Goal: Task Accomplishment & Management: Manage account settings

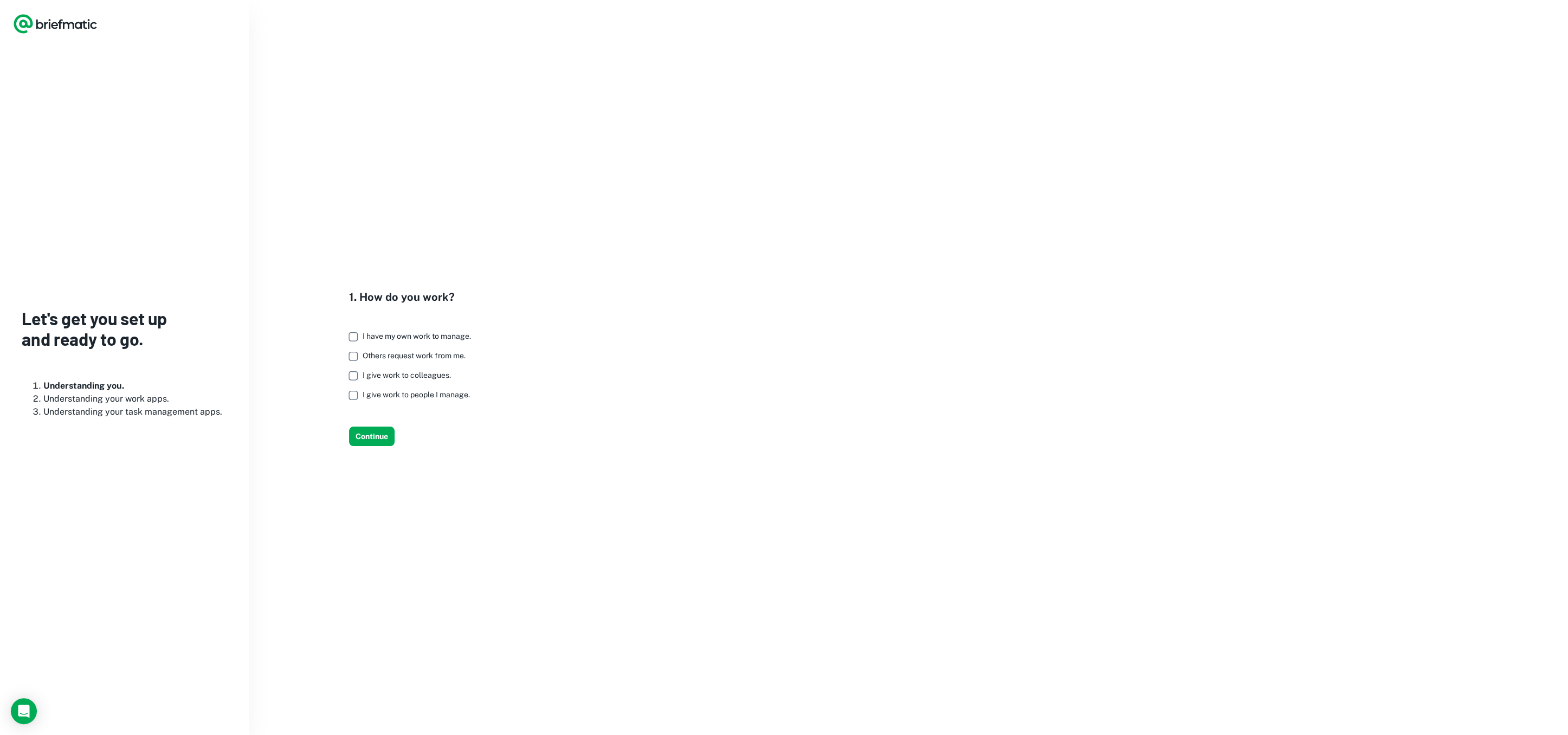
click at [70, 20] on icon "Logo" at bounding box center [56, 24] width 85 height 21
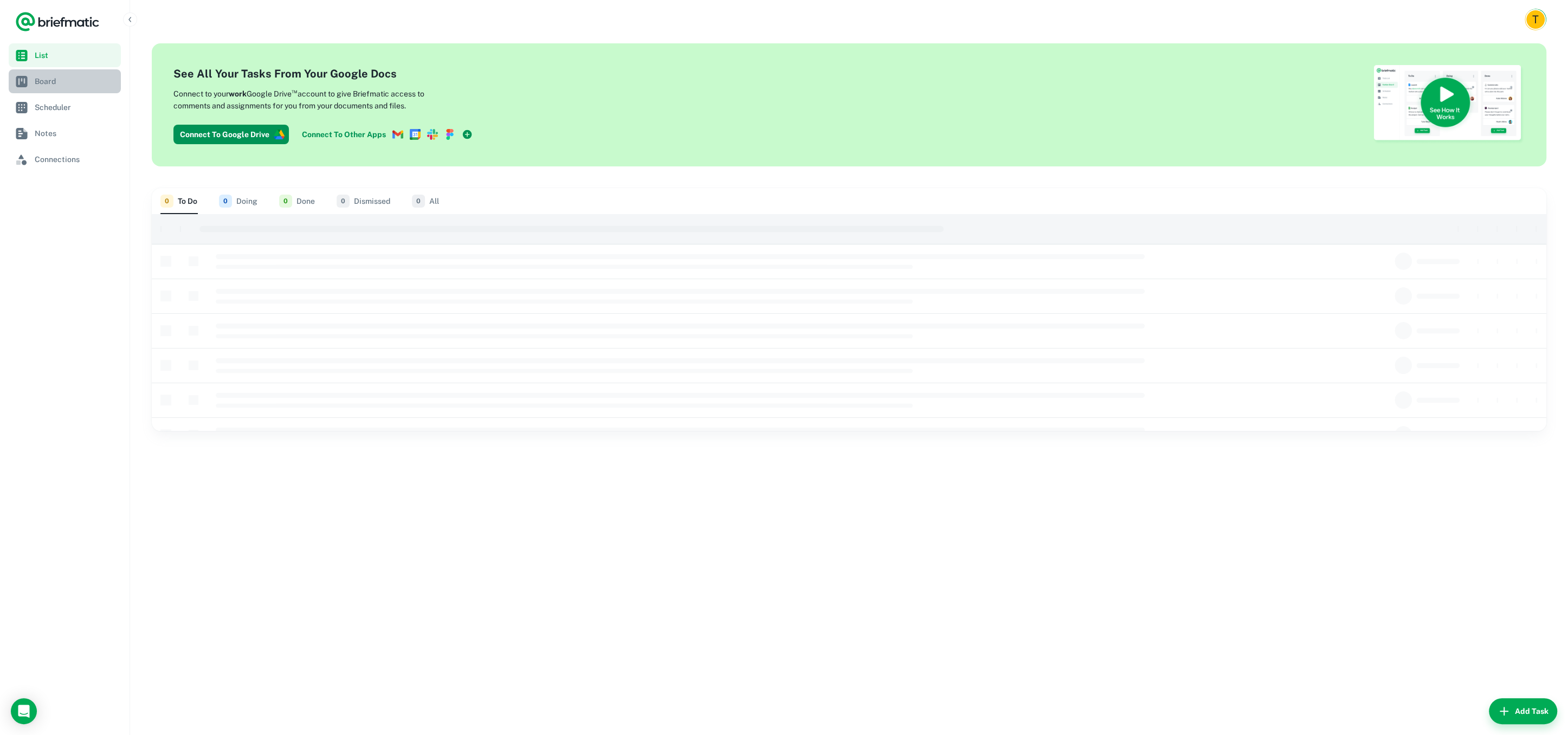
click at [45, 81] on span "Board" at bounding box center [76, 81] width 82 height 12
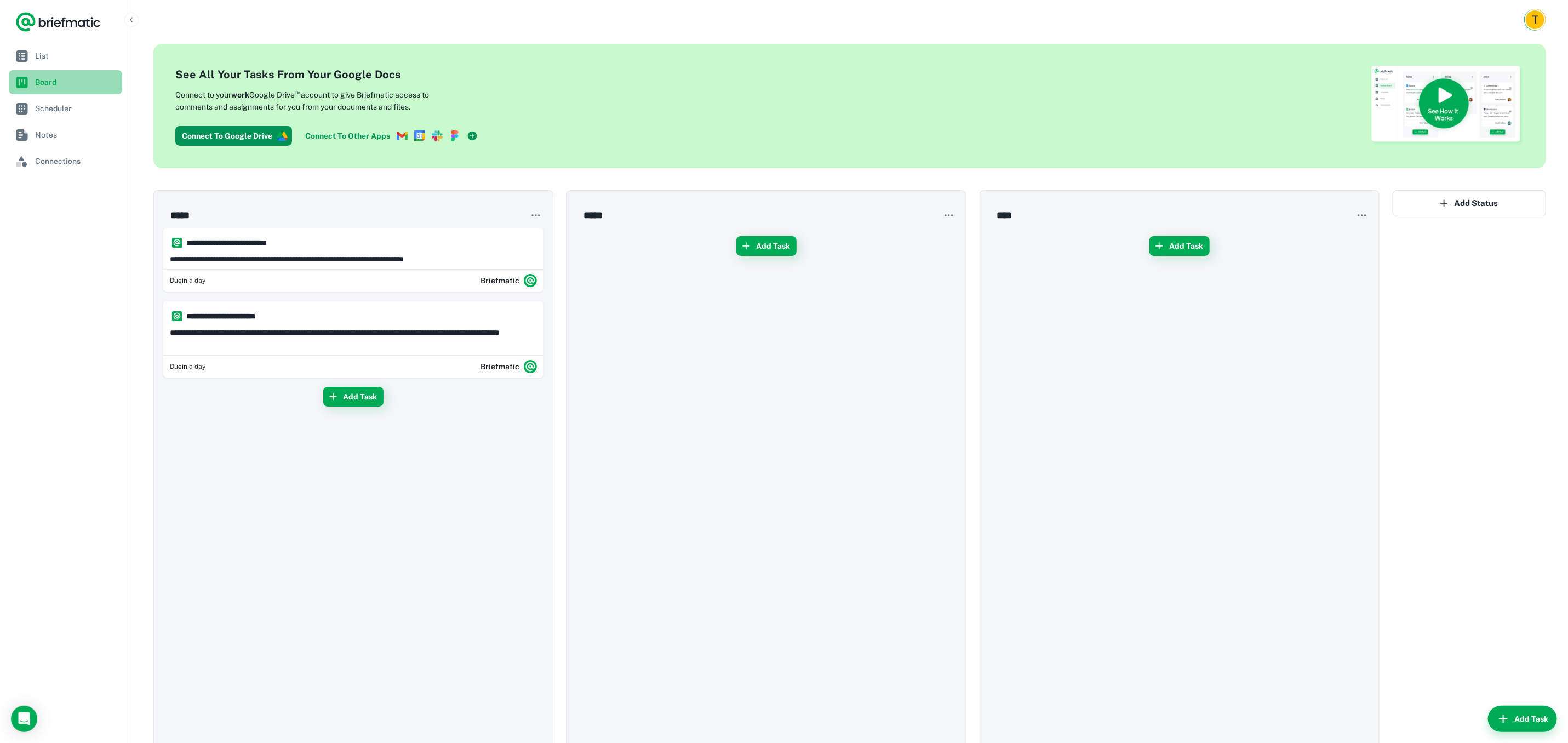
click at [49, 81] on span "Board" at bounding box center [77, 82] width 83 height 12
click at [63, 50] on span "List" at bounding box center [77, 56] width 83 height 12
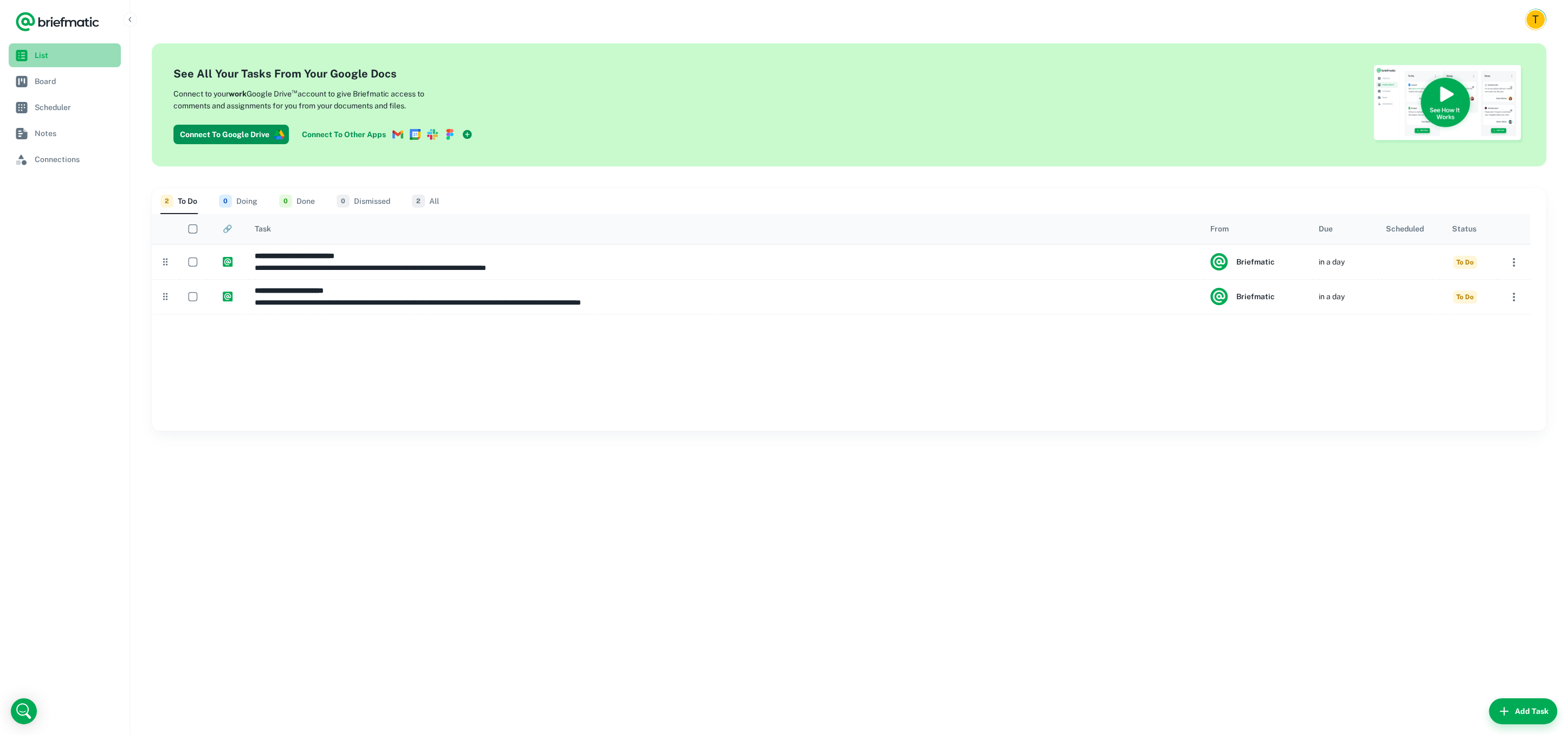
click at [69, 52] on span "List" at bounding box center [76, 55] width 82 height 12
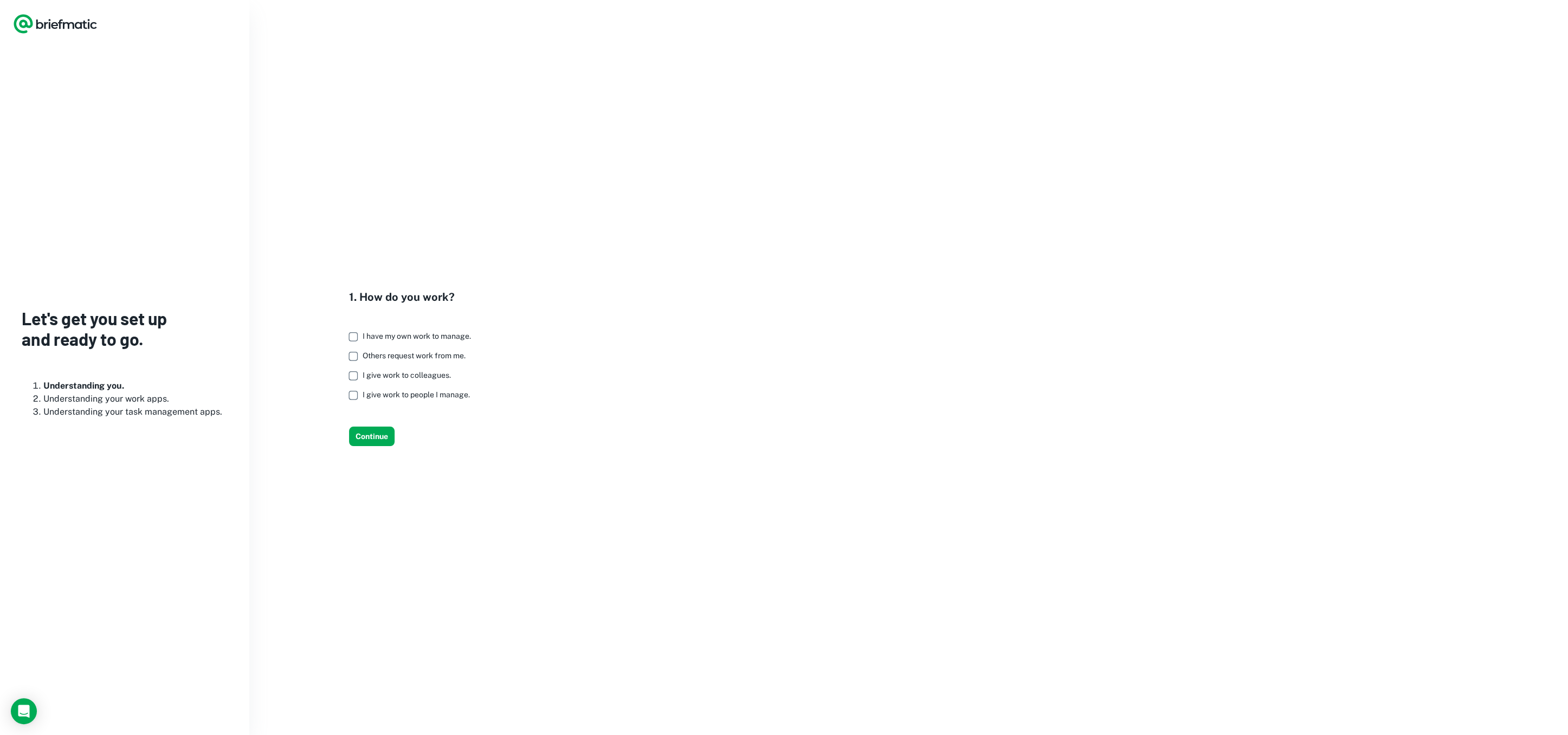
click at [64, 25] on icon "Logo" at bounding box center [56, 24] width 85 height 21
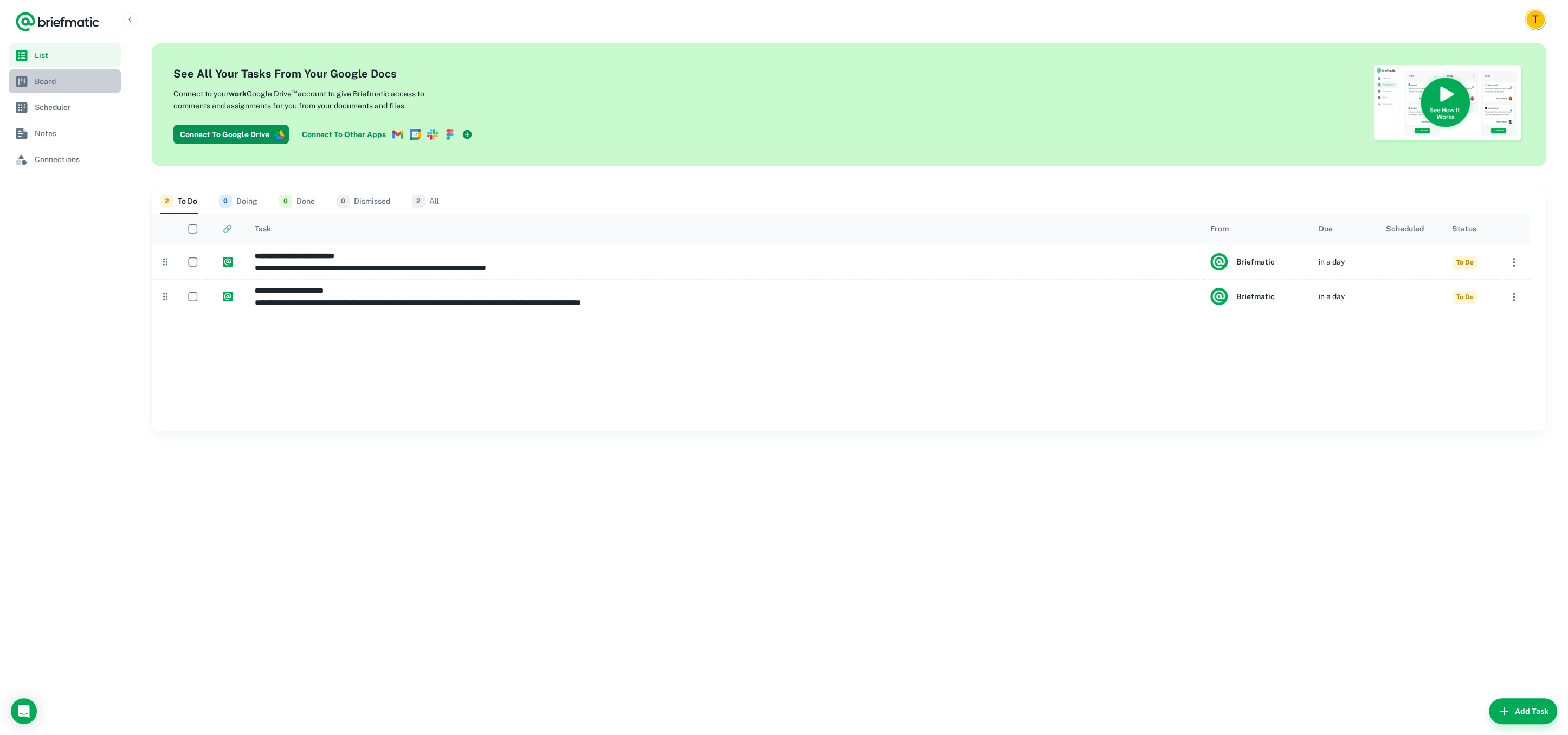
click at [50, 82] on span "Board" at bounding box center [76, 81] width 82 height 12
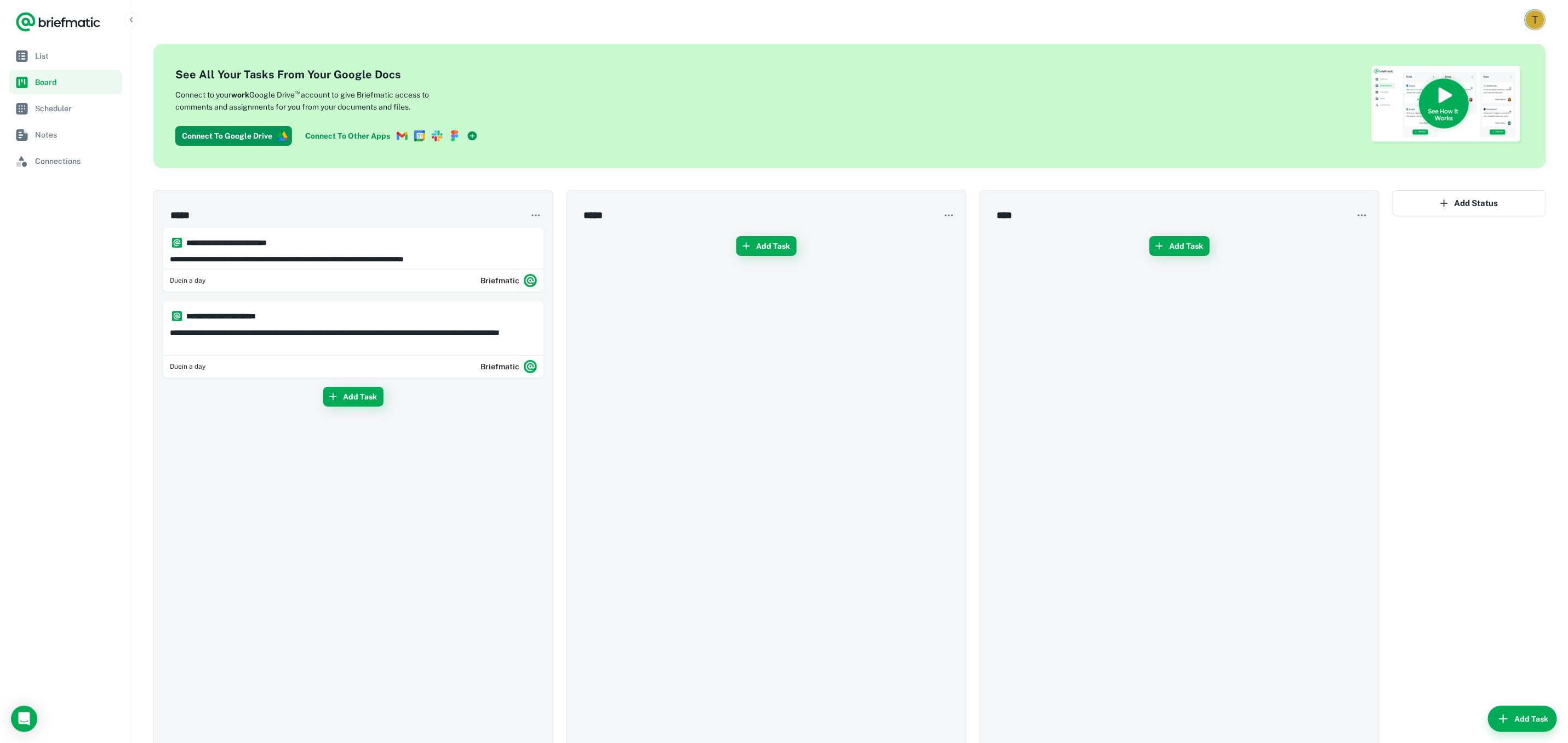
click at [1541, 17] on div "T" at bounding box center [1535, 20] width 18 height 18
click at [1449, 112] on button "Logout" at bounding box center [1494, 112] width 101 height 20
